Goal: Task Accomplishment & Management: Complete application form

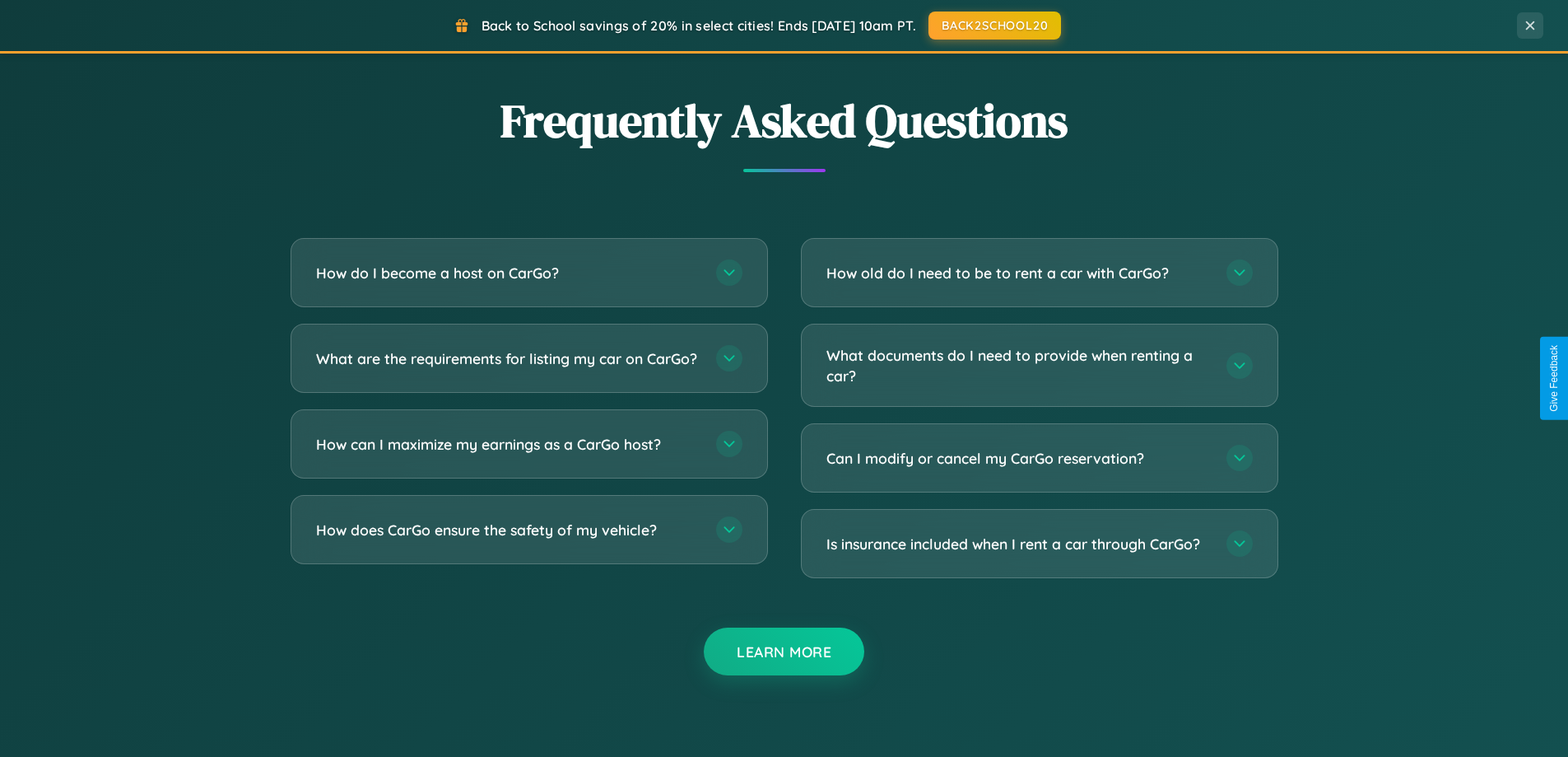
scroll to position [3170, 0]
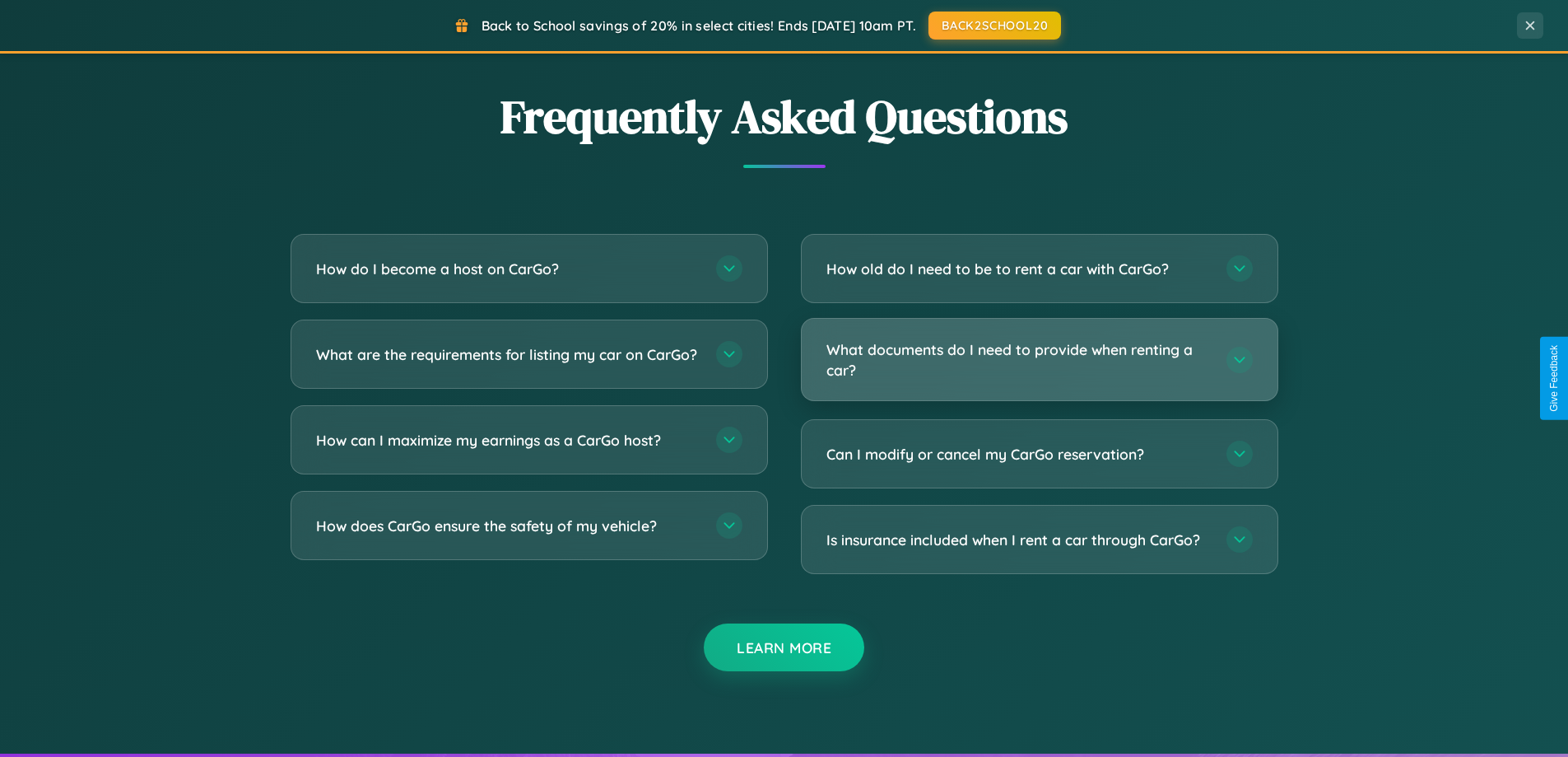
click at [1039, 360] on h3 "What documents do I need to provide when renting a car?" at bounding box center [1018, 360] width 384 height 41
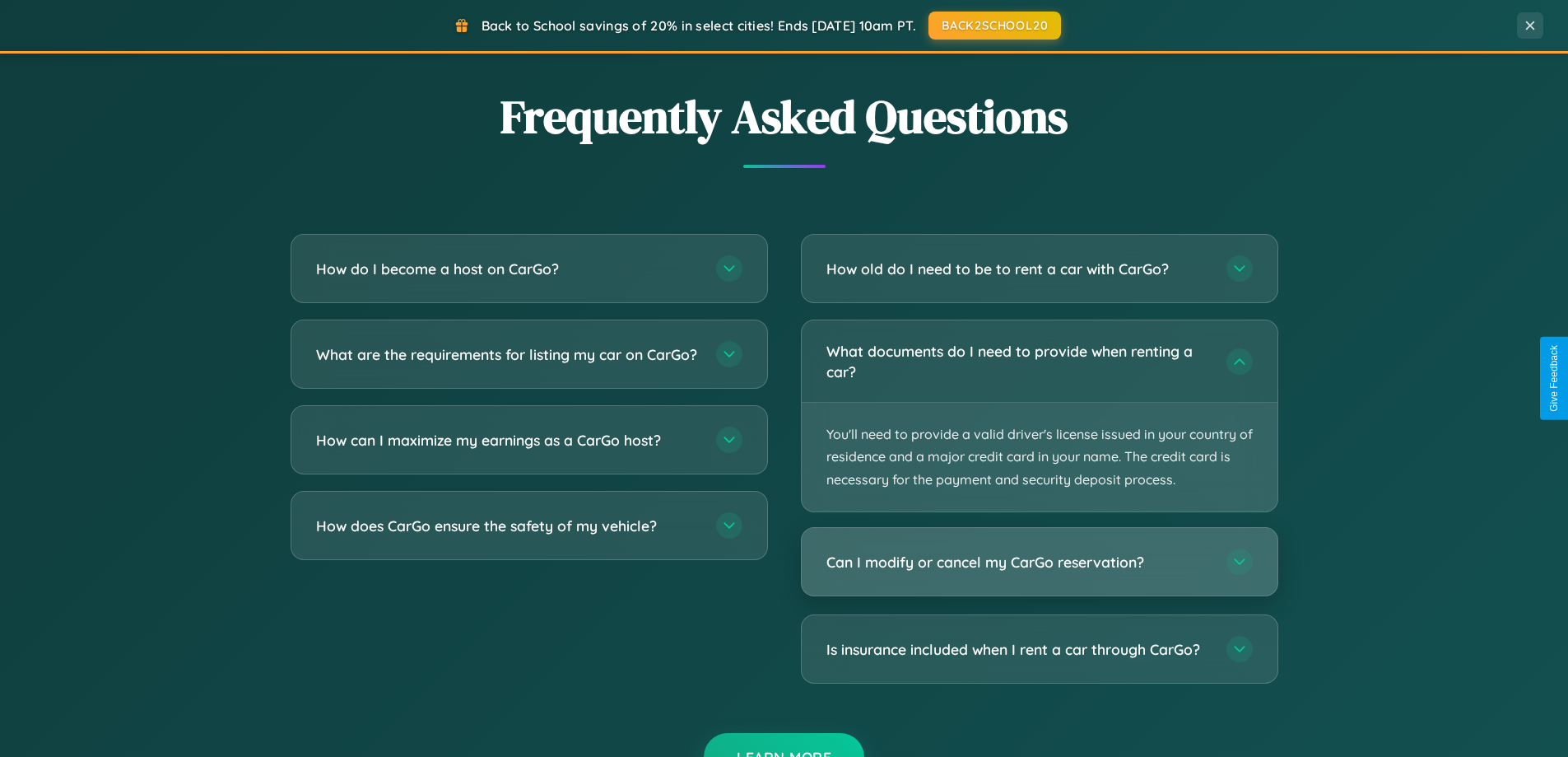
click at [1039, 563] on h3 "Can I modify or cancel my CarGo reservation?" at bounding box center [1018, 562] width 384 height 20
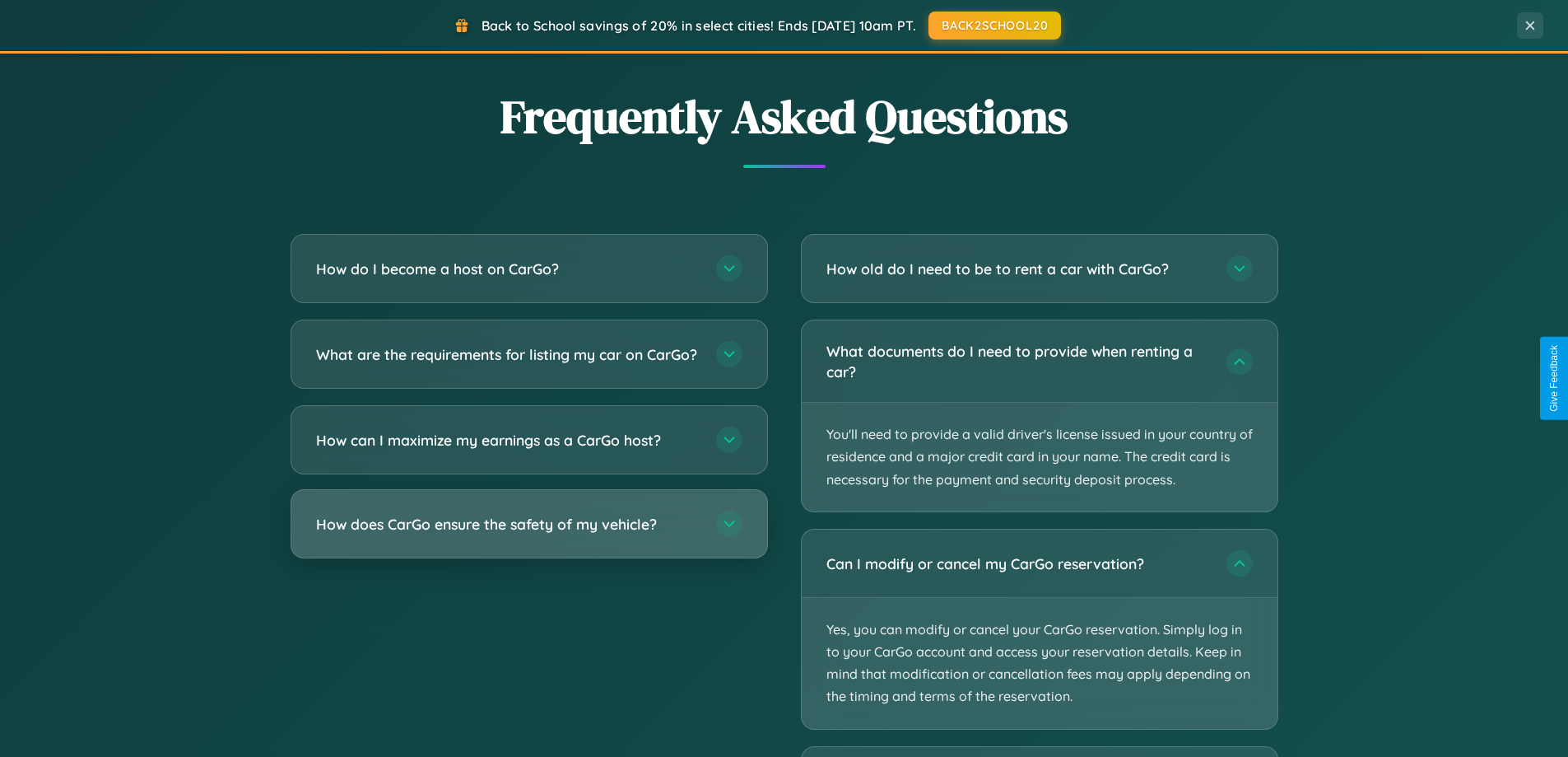
click at [529, 534] on h3 "How does CarGo ensure the safety of my vehicle?" at bounding box center [508, 524] width 384 height 20
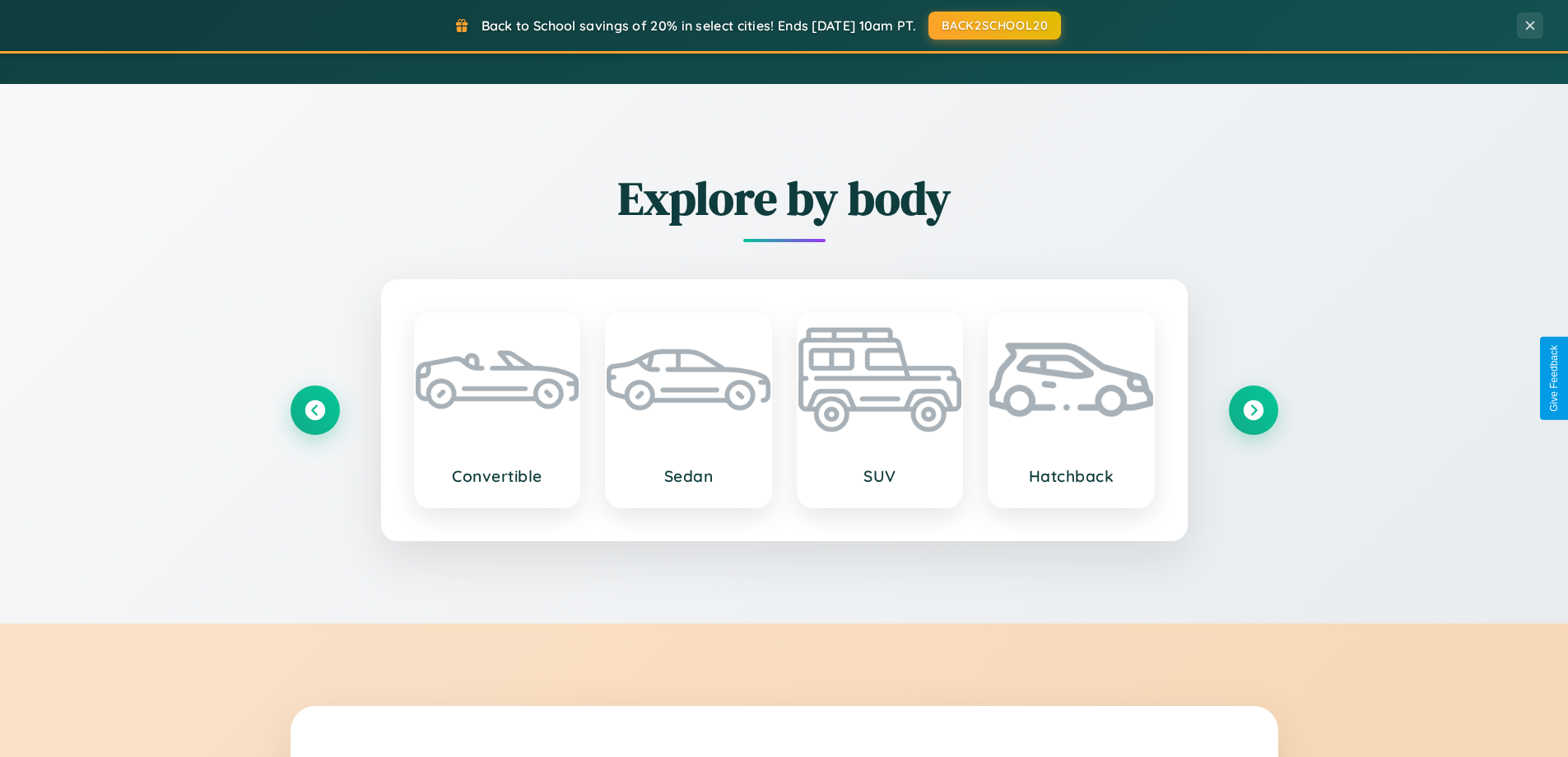
scroll to position [710, 0]
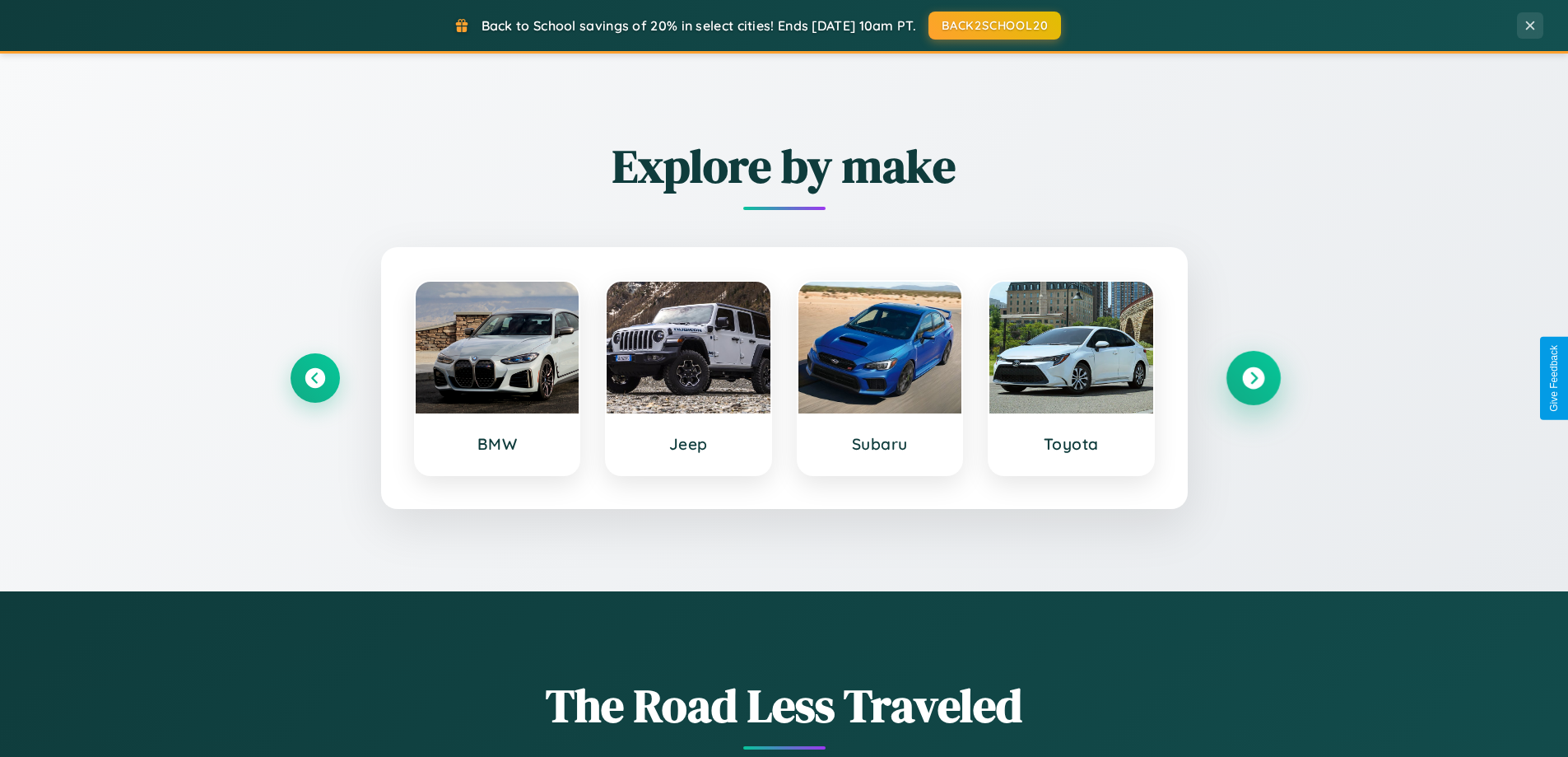
click at [1253, 378] on icon at bounding box center [1253, 378] width 22 height 22
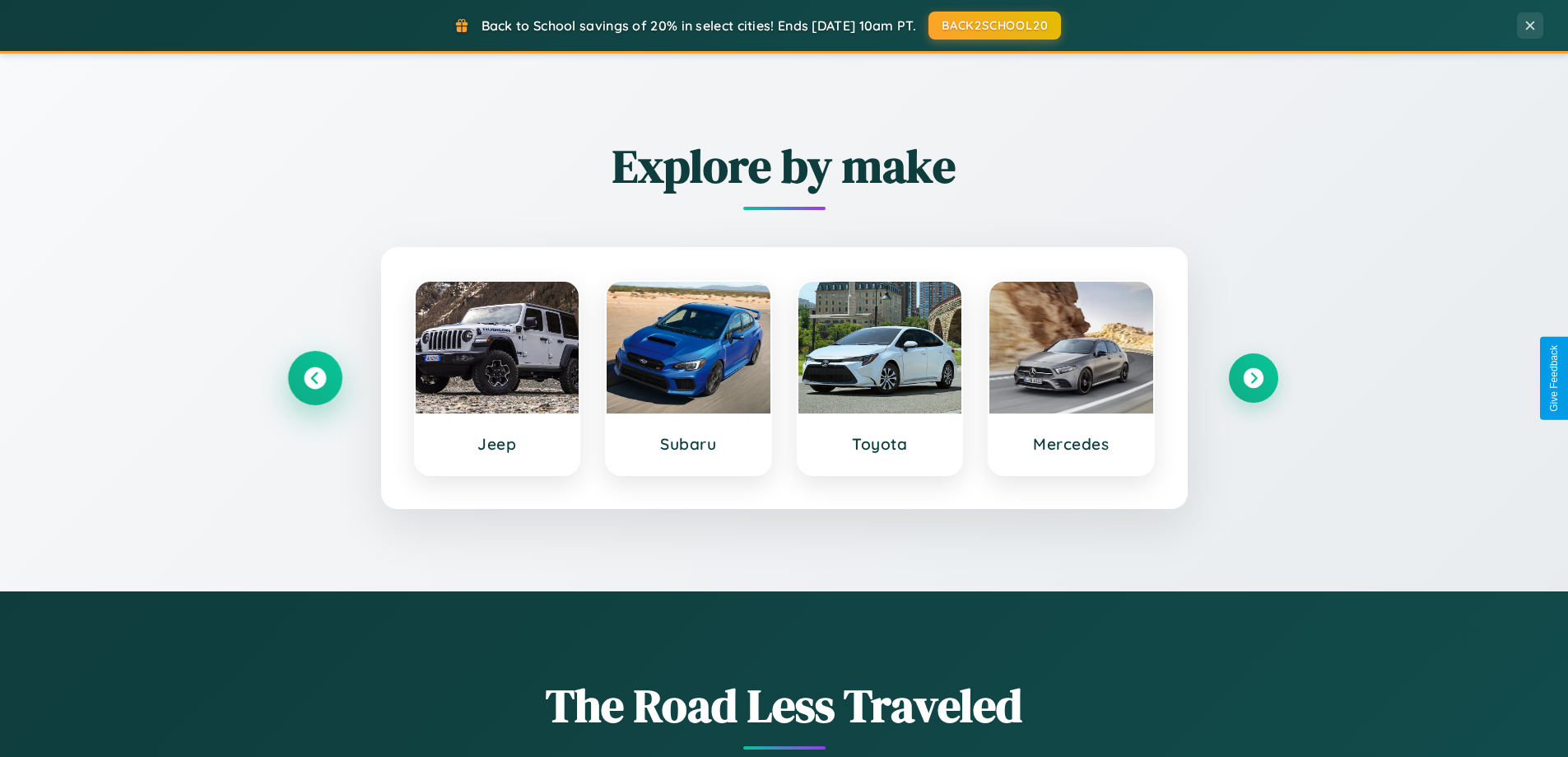
click at [315, 378] on icon at bounding box center [315, 378] width 22 height 22
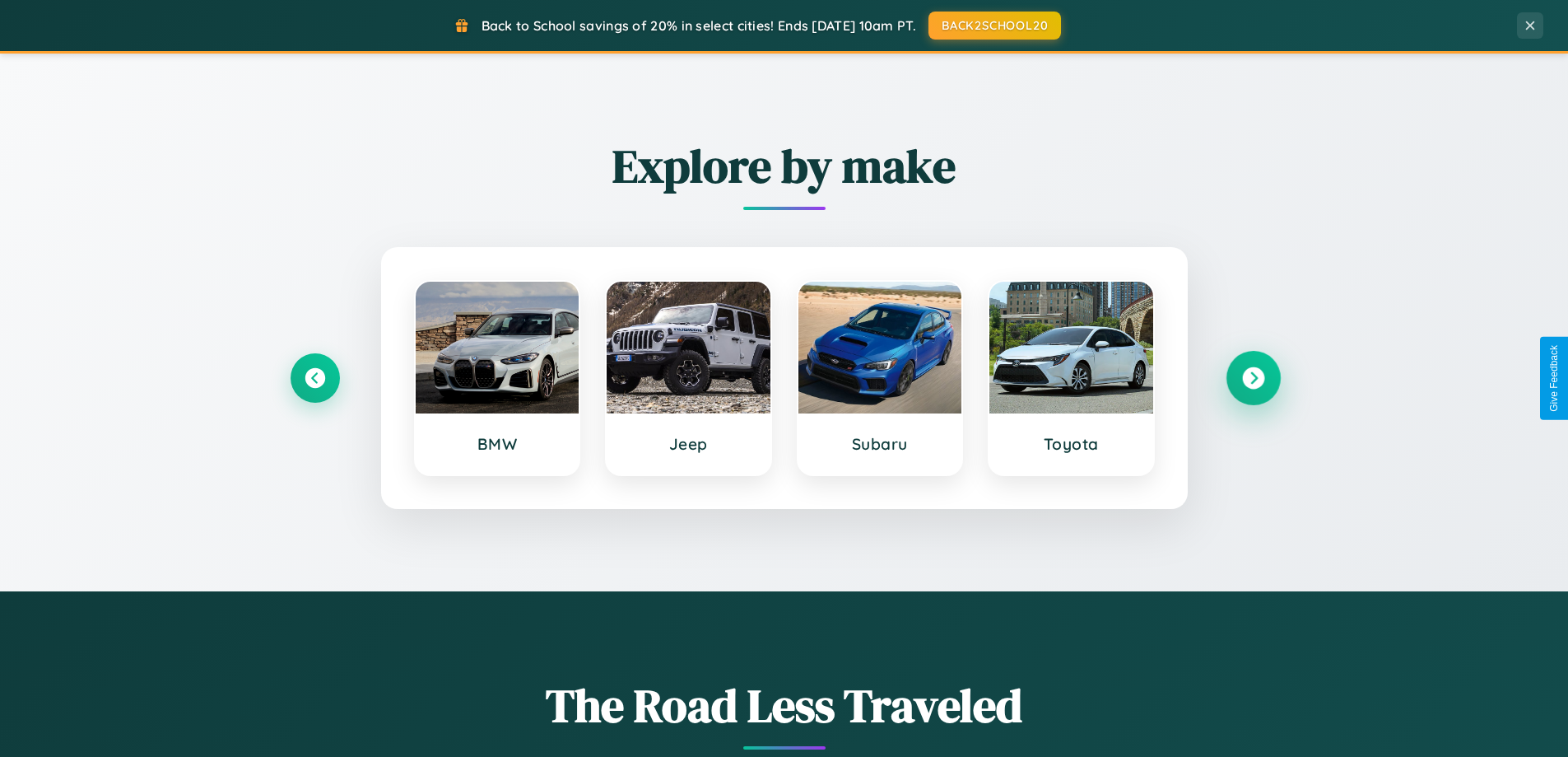
click at [1253, 378] on icon at bounding box center [1253, 378] width 22 height 22
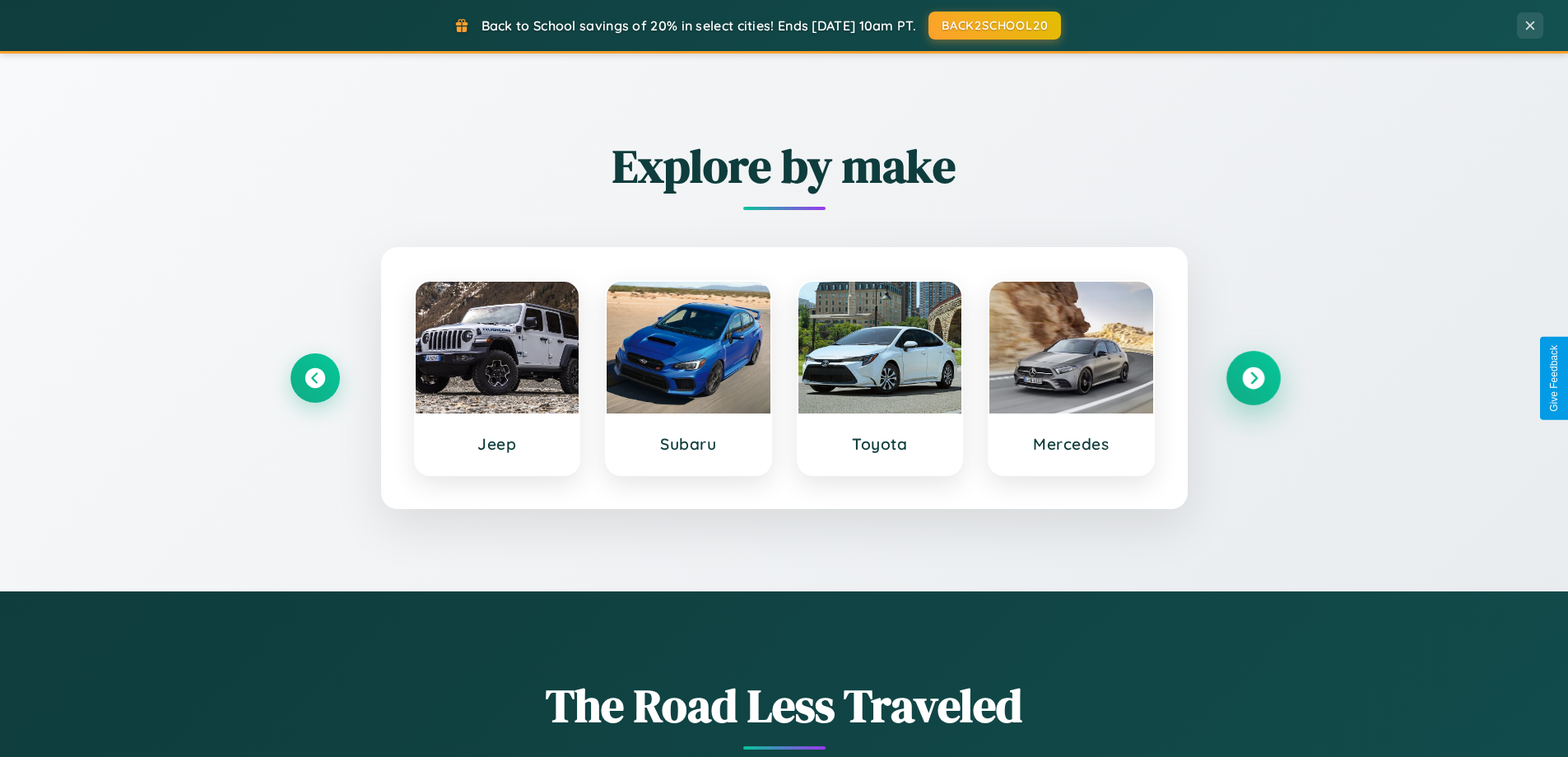
click at [1253, 378] on icon at bounding box center [1253, 378] width 22 height 22
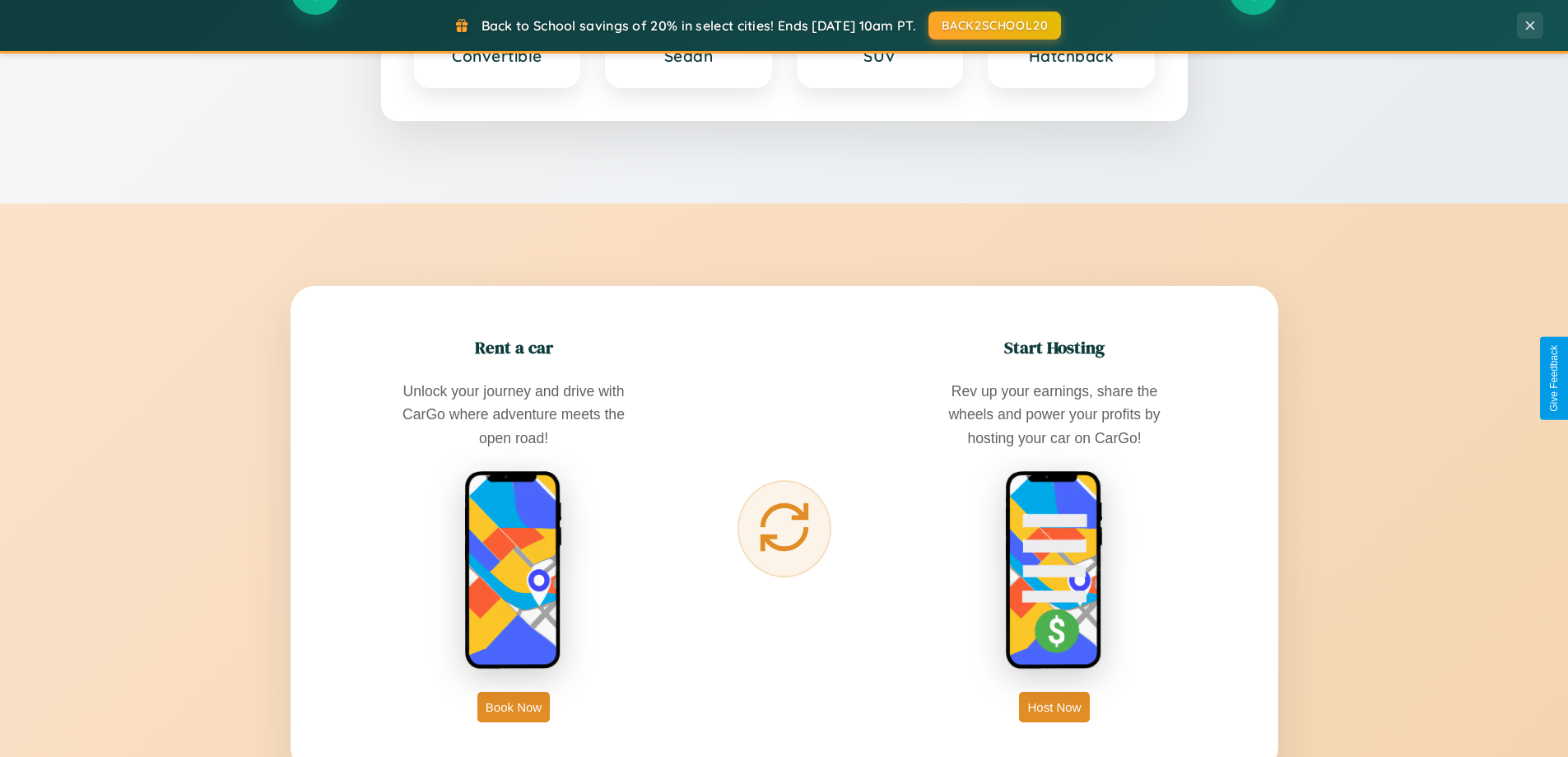
scroll to position [2647, 0]
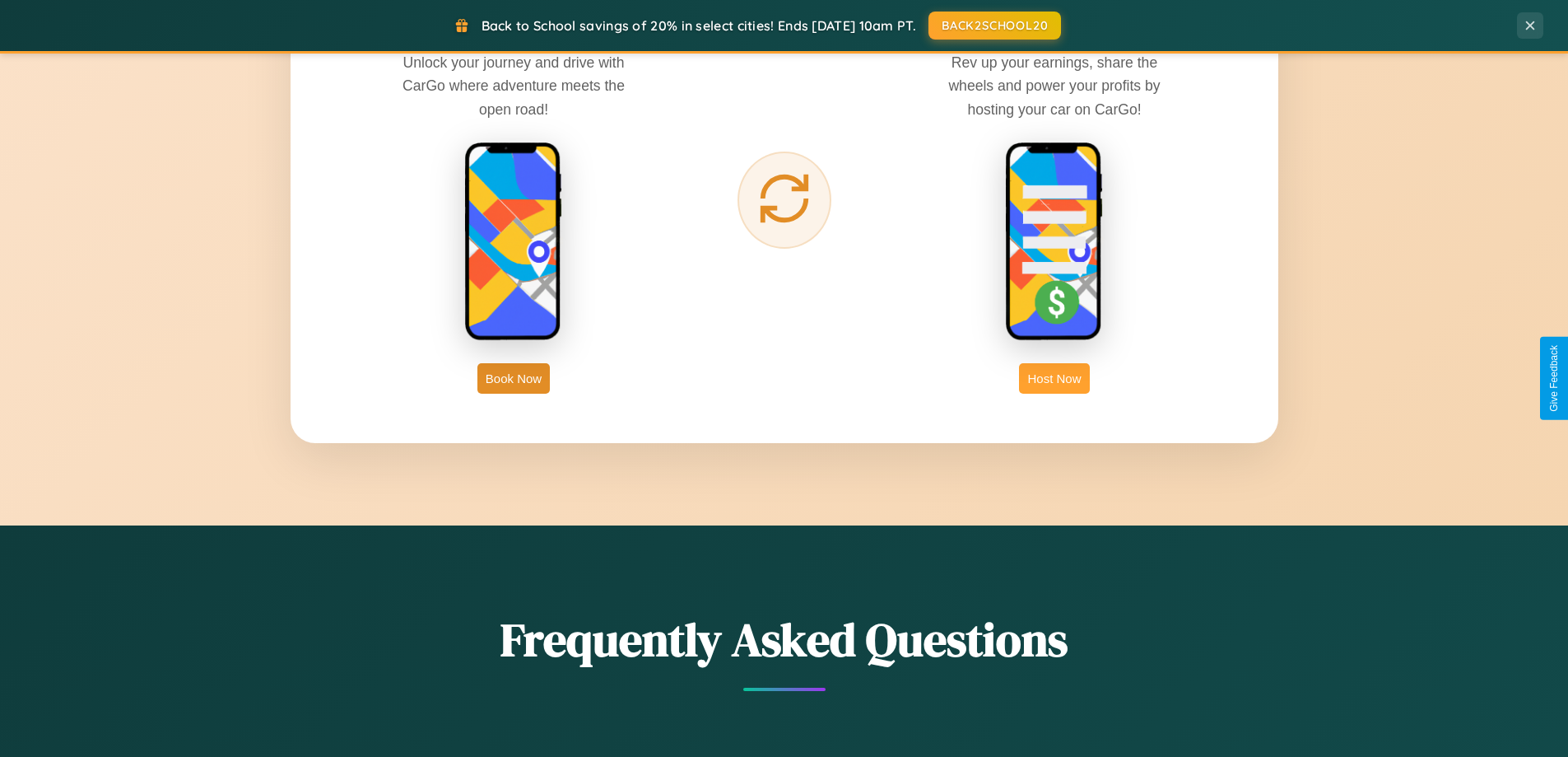
click at [1054, 378] on button "Host Now" at bounding box center [1053, 378] width 70 height 30
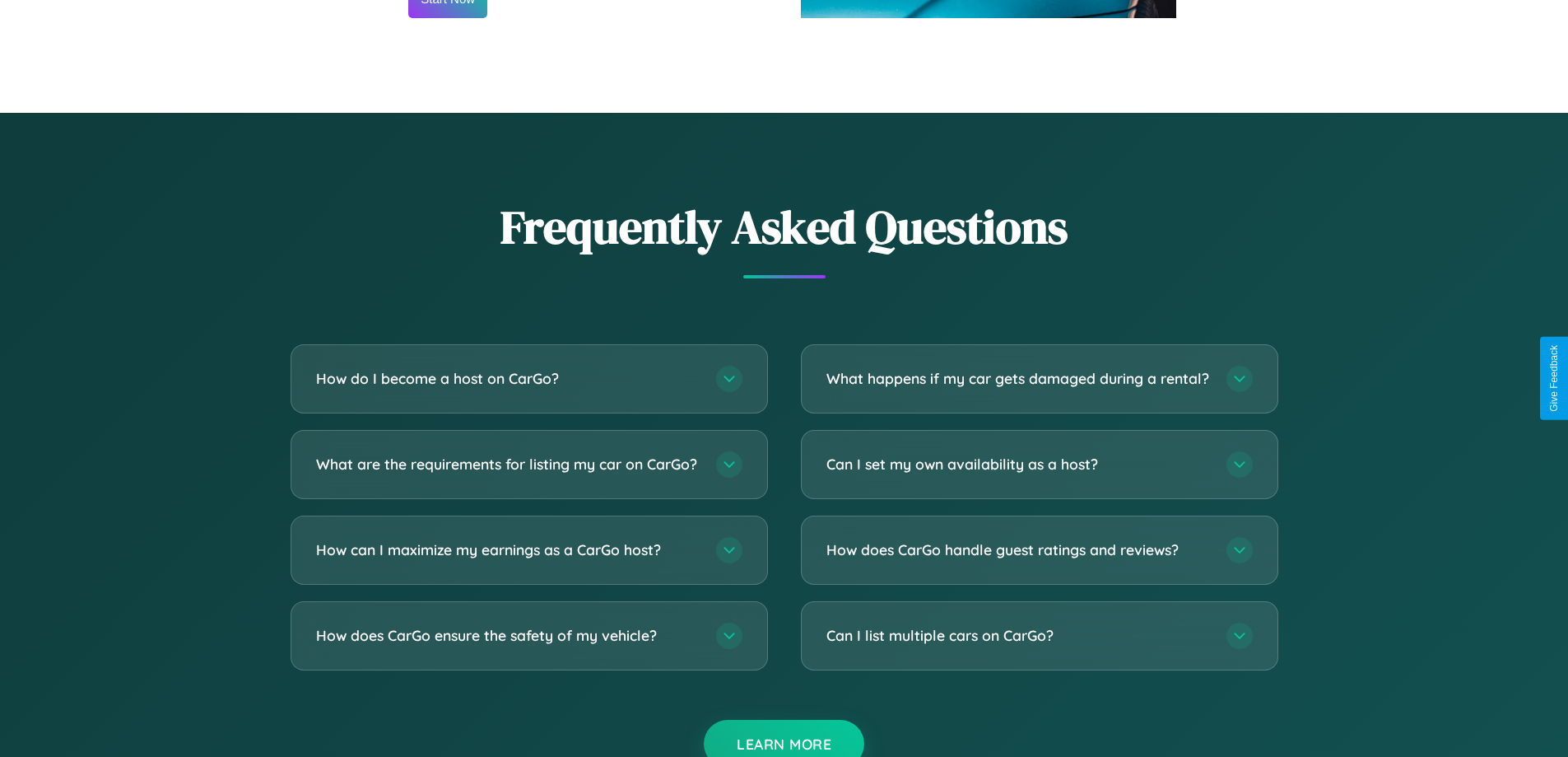
scroll to position [2226, 0]
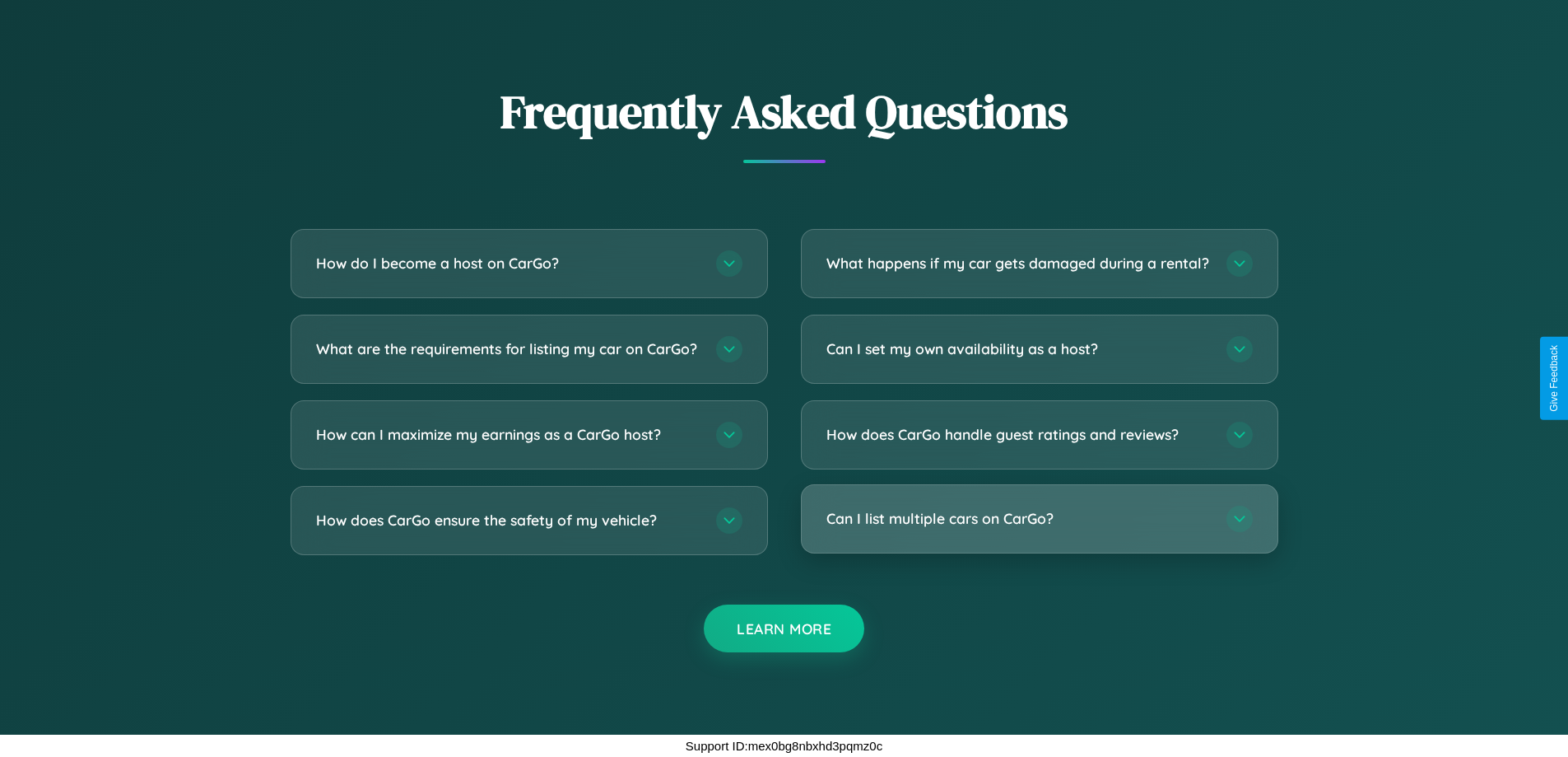
click at [1039, 519] on h3 "Can I list multiple cars on CarGo?" at bounding box center [1018, 518] width 384 height 20
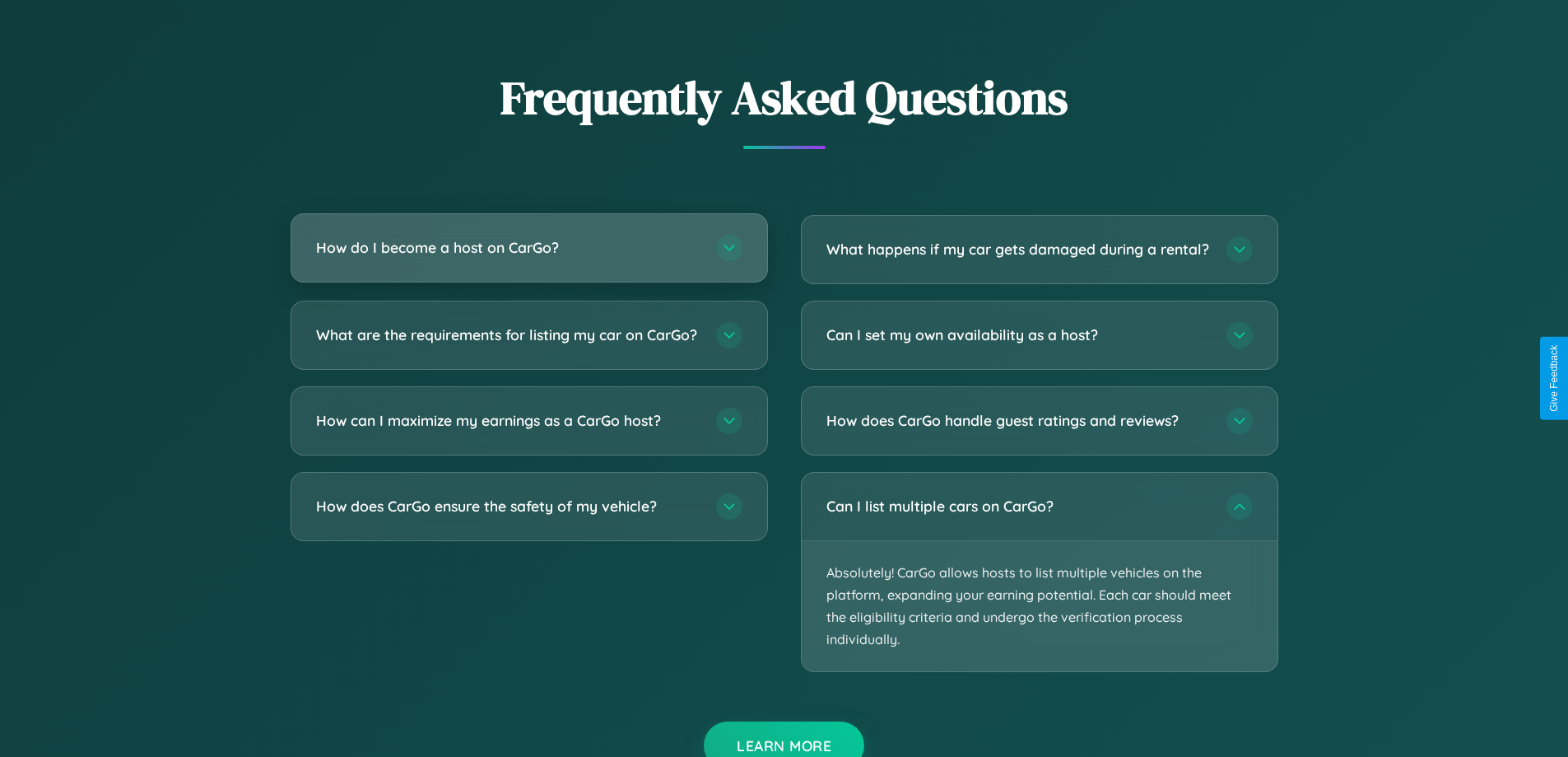
click at [529, 247] on h3 "How do I become a host on CarGo?" at bounding box center [508, 247] width 384 height 20
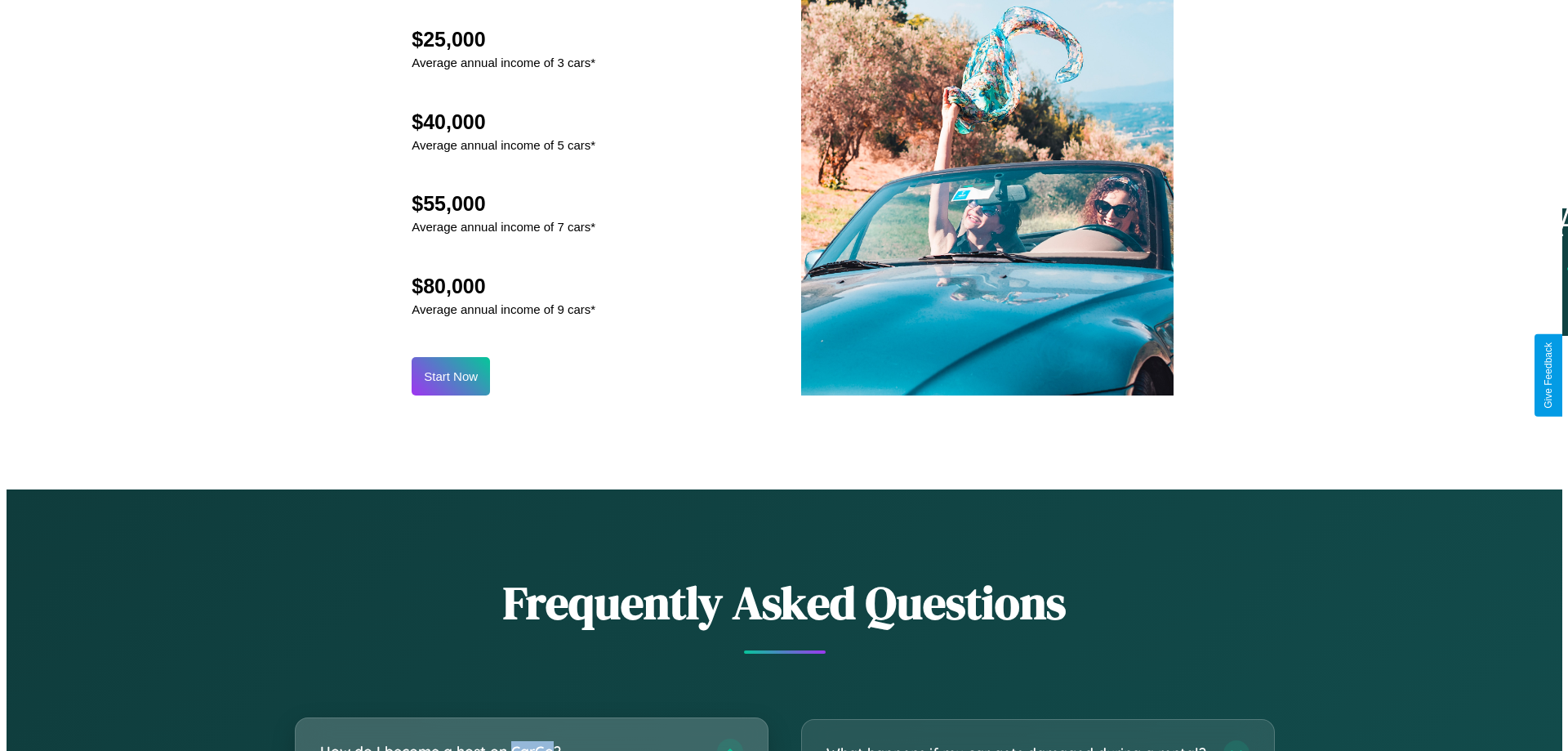
scroll to position [1704, 0]
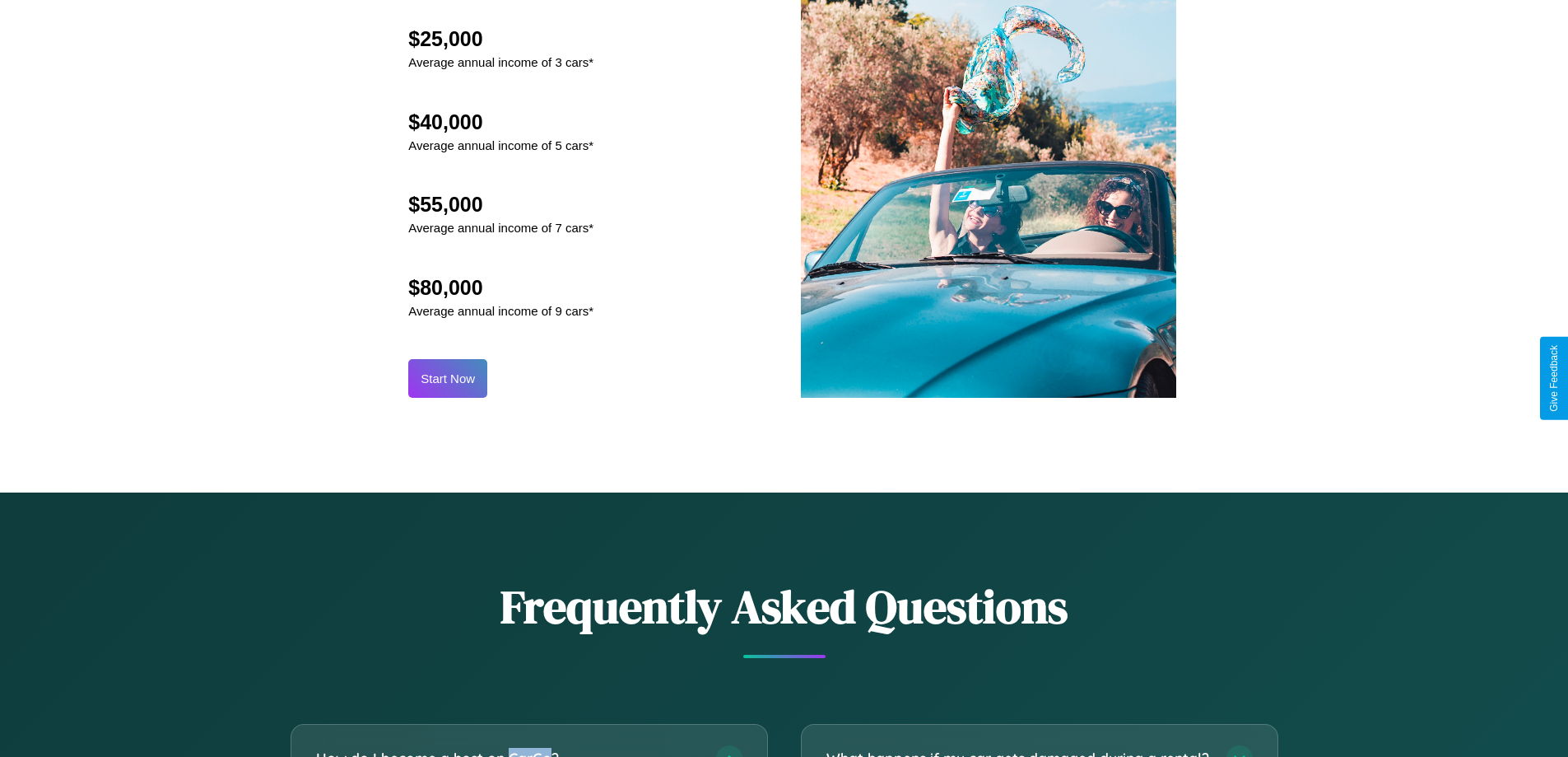
click at [448, 378] on button "Start Now" at bounding box center [448, 379] width 79 height 39
